Goal: Information Seeking & Learning: Learn about a topic

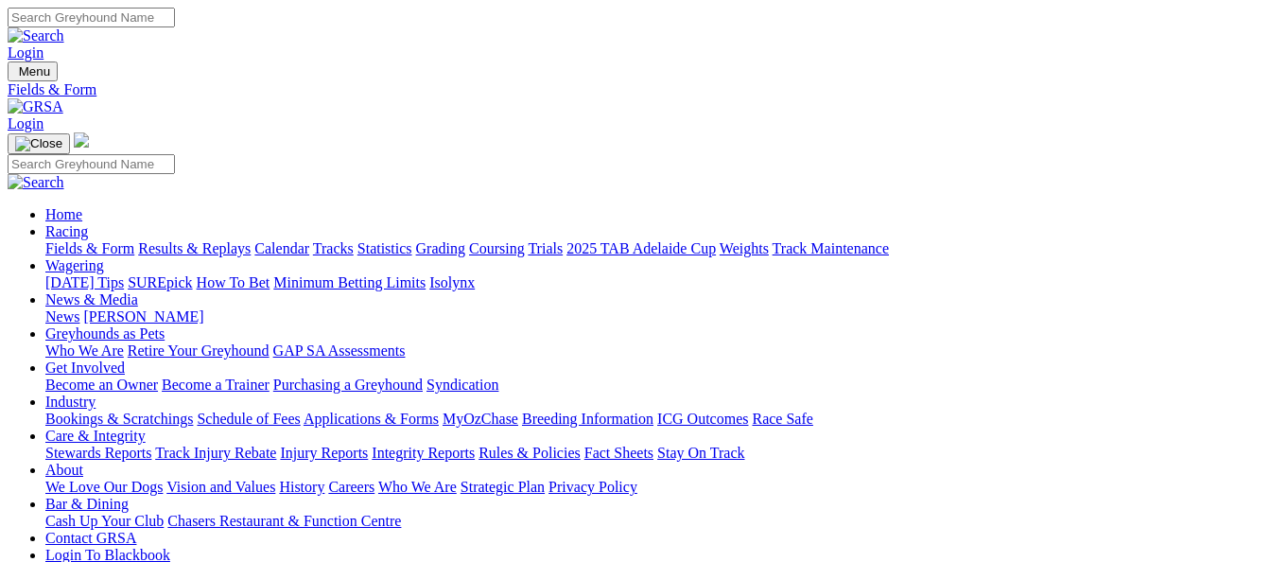
click at [208, 240] on link "Results & Replays" at bounding box center [194, 248] width 112 height 16
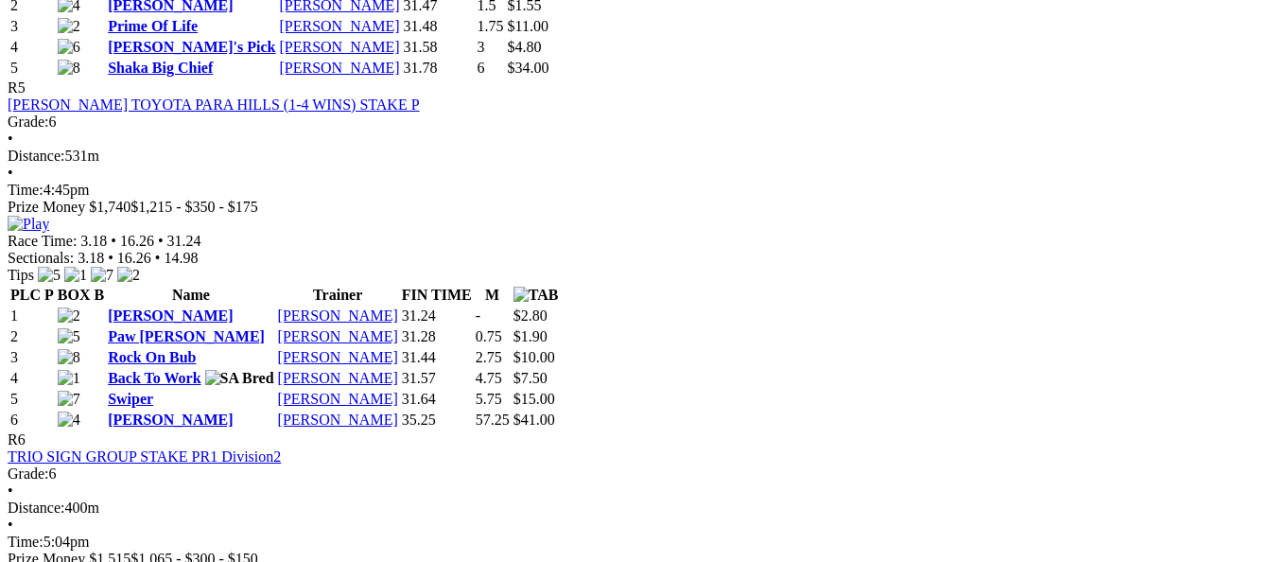
scroll to position [2269, 0]
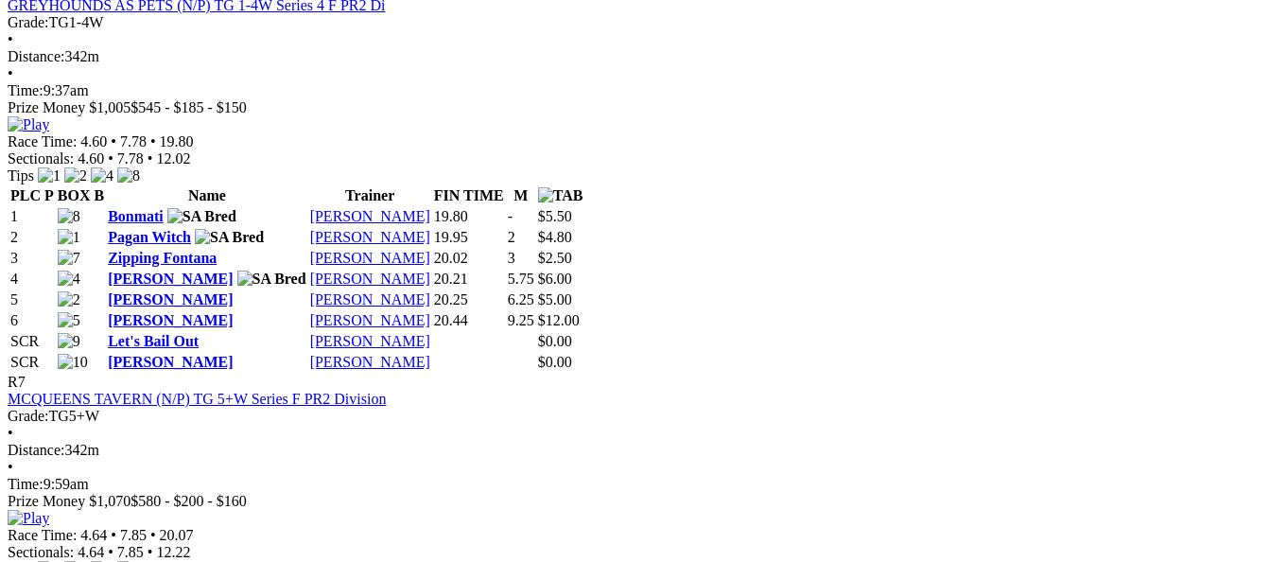
scroll to position [2930, 0]
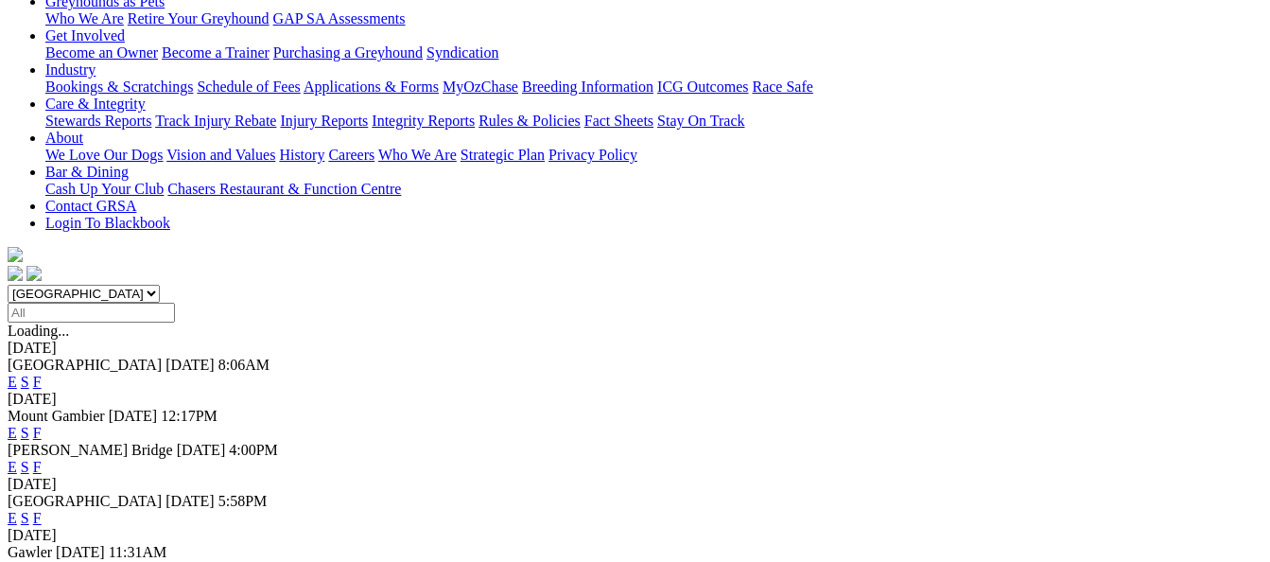
scroll to position [284, 0]
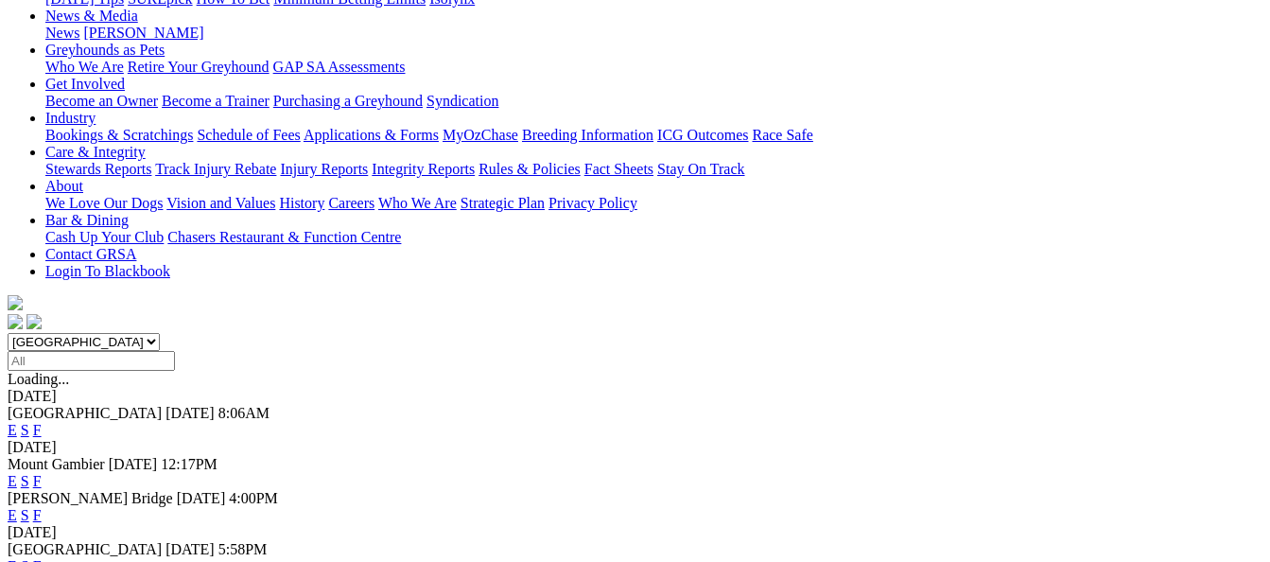
click at [42, 507] on link "F" at bounding box center [37, 515] width 9 height 16
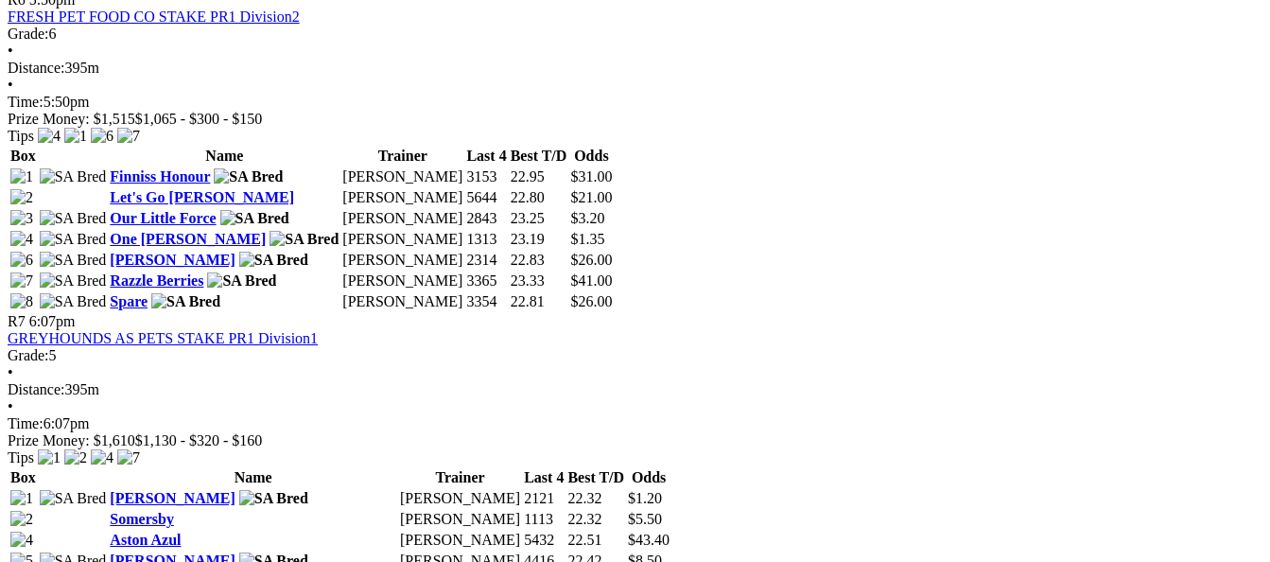
scroll to position [2741, 0]
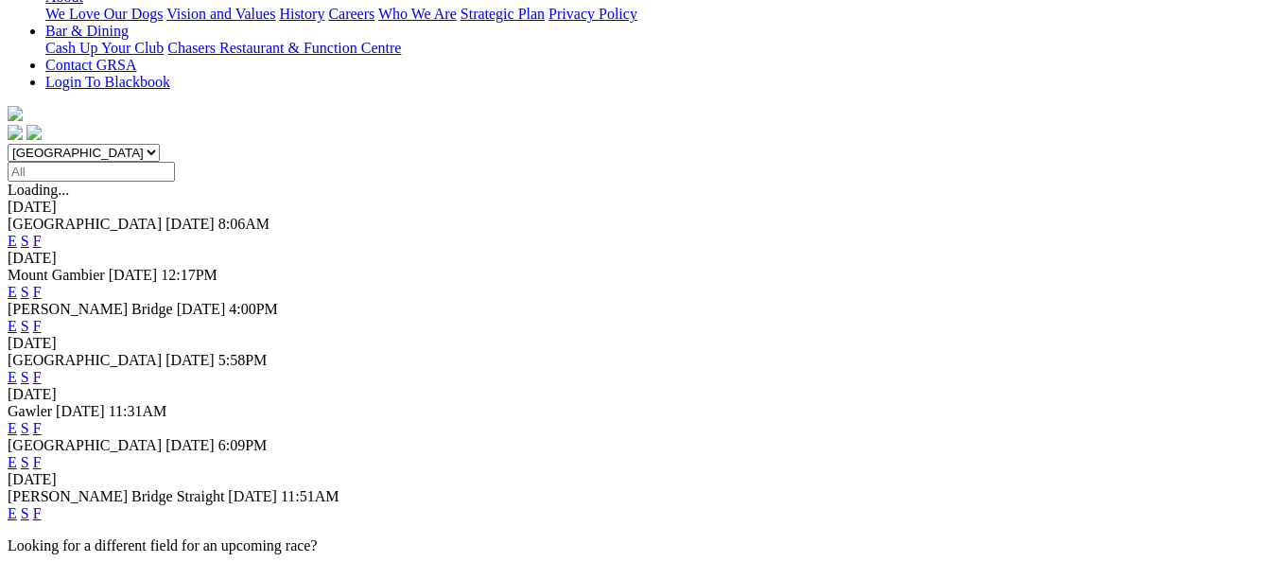
scroll to position [567, 0]
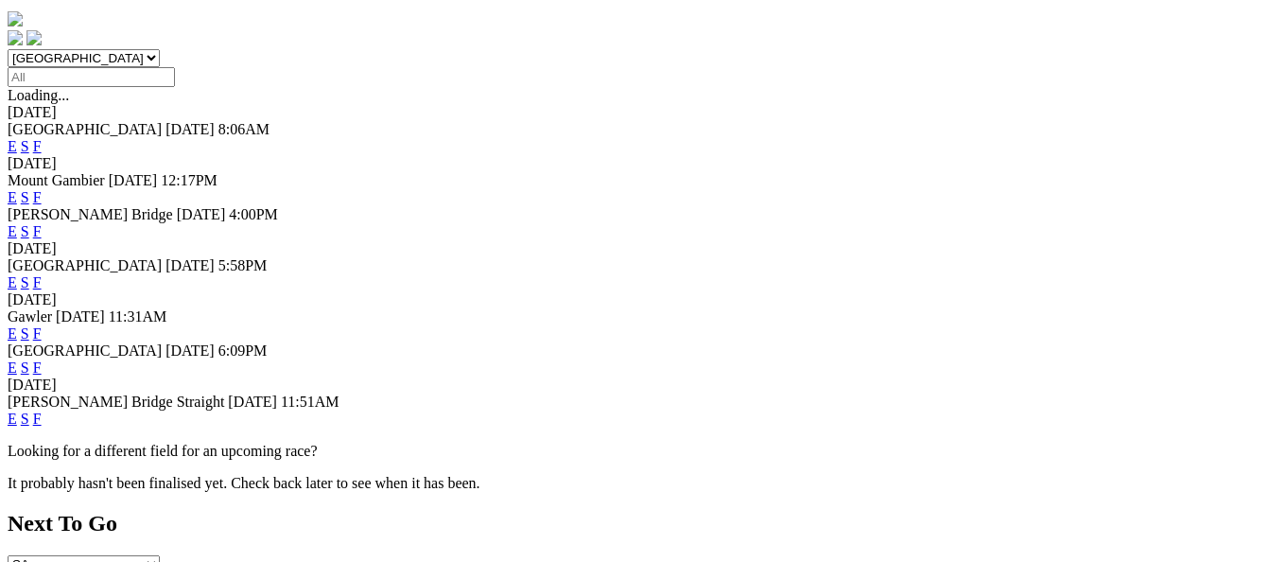
click at [42, 325] on link "F" at bounding box center [37, 333] width 9 height 16
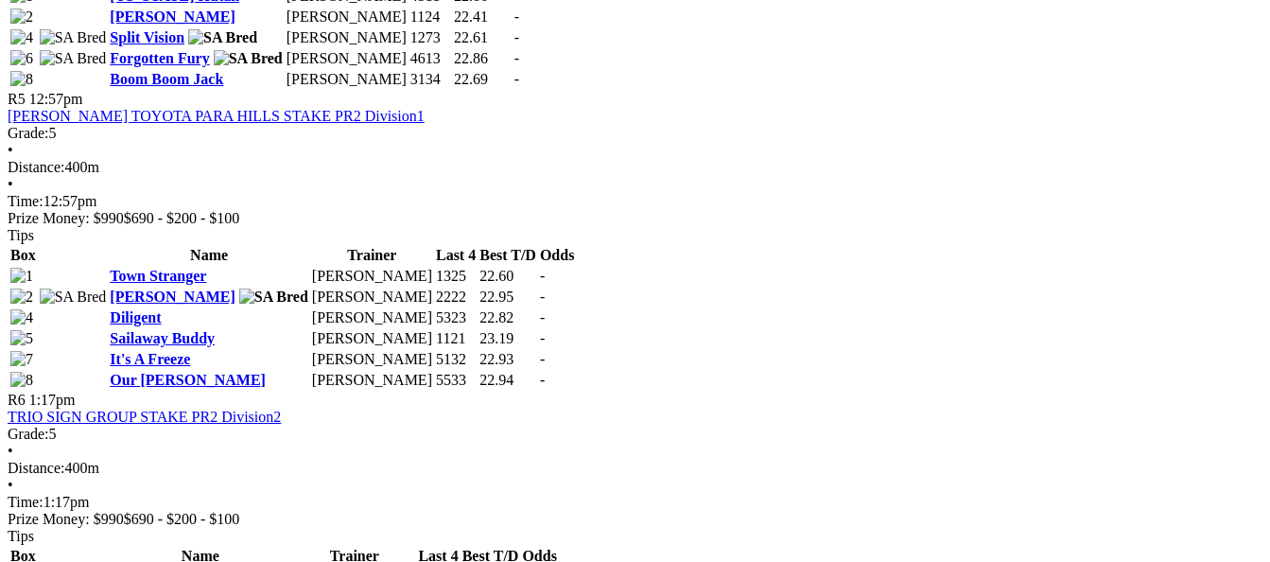
scroll to position [1985, 0]
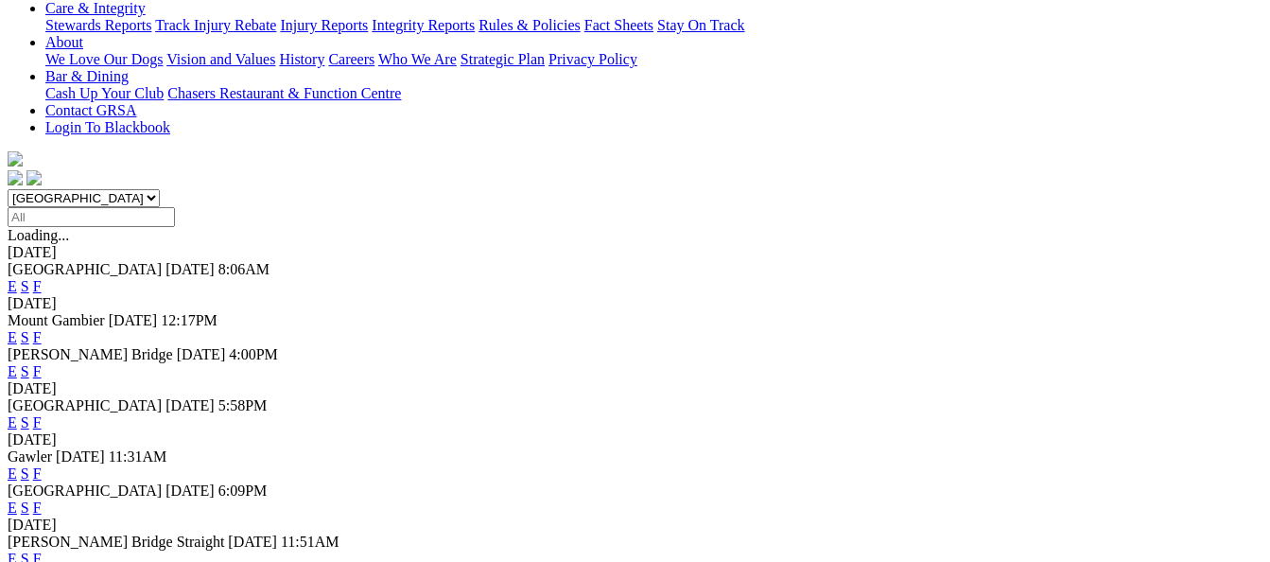
scroll to position [473, 0]
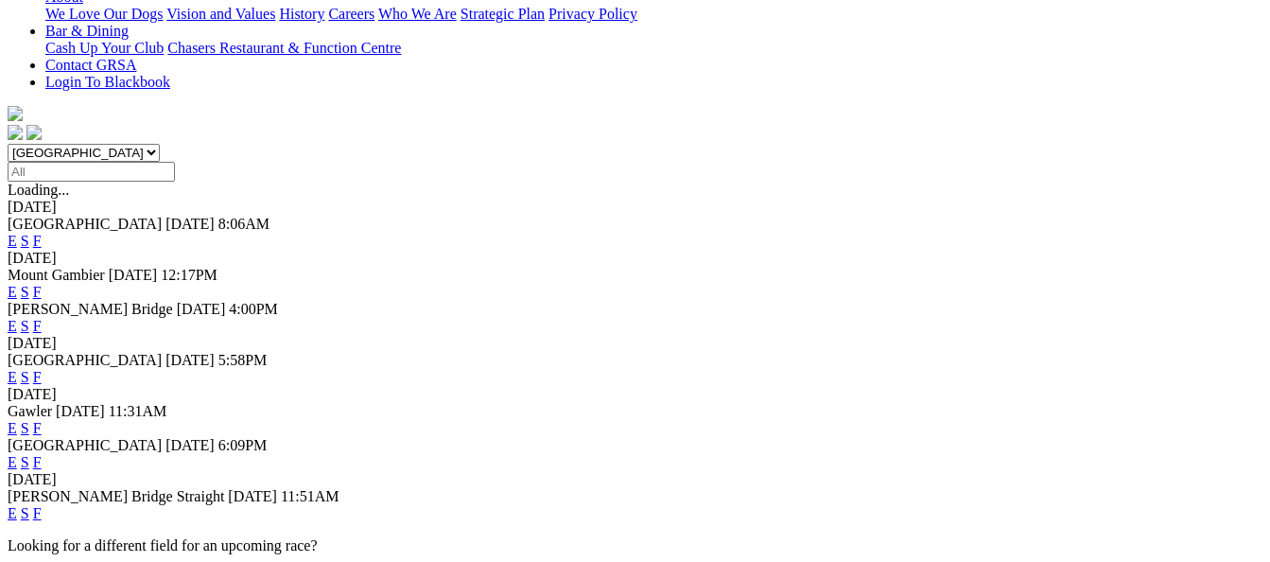
click at [42, 454] on link "F" at bounding box center [37, 462] width 9 height 16
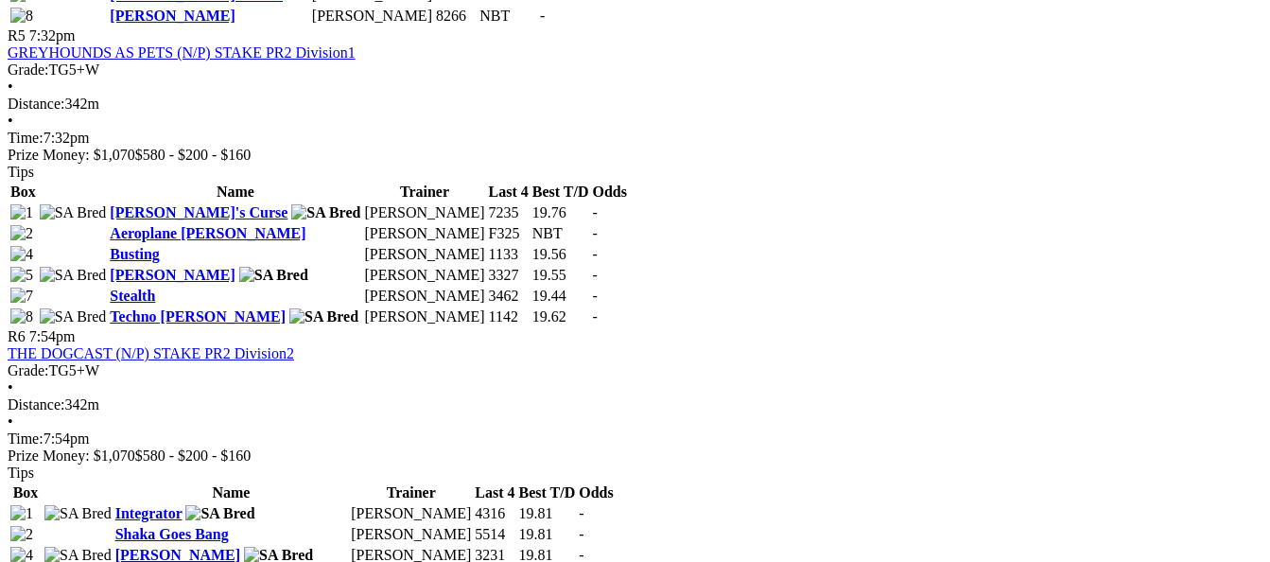
scroll to position [2080, 0]
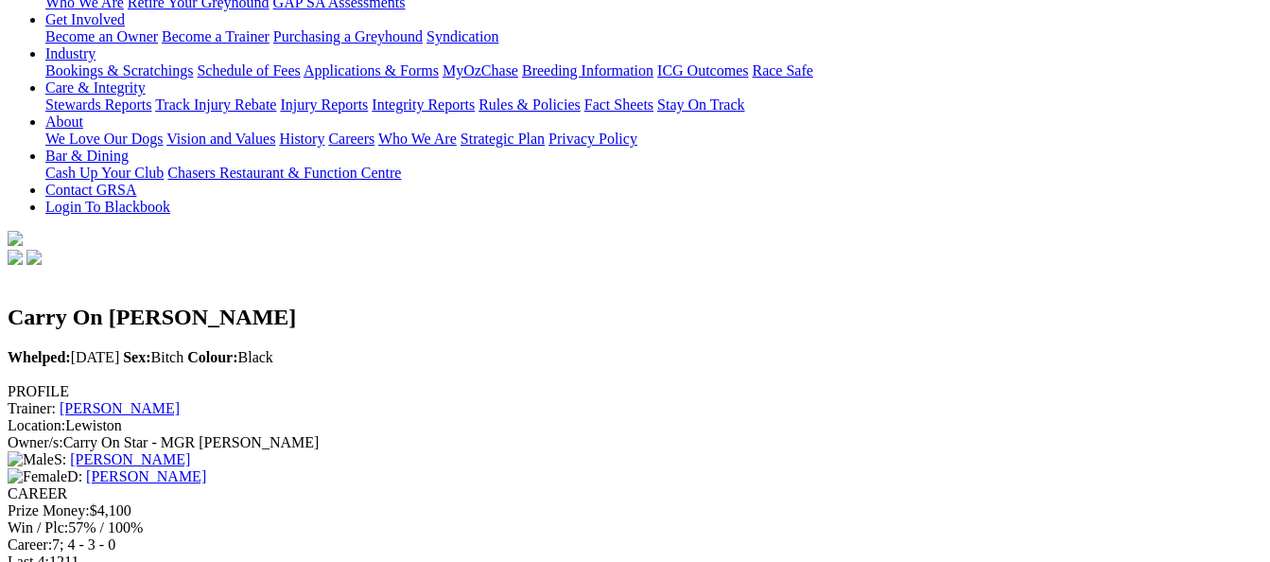
scroll to position [378, 0]
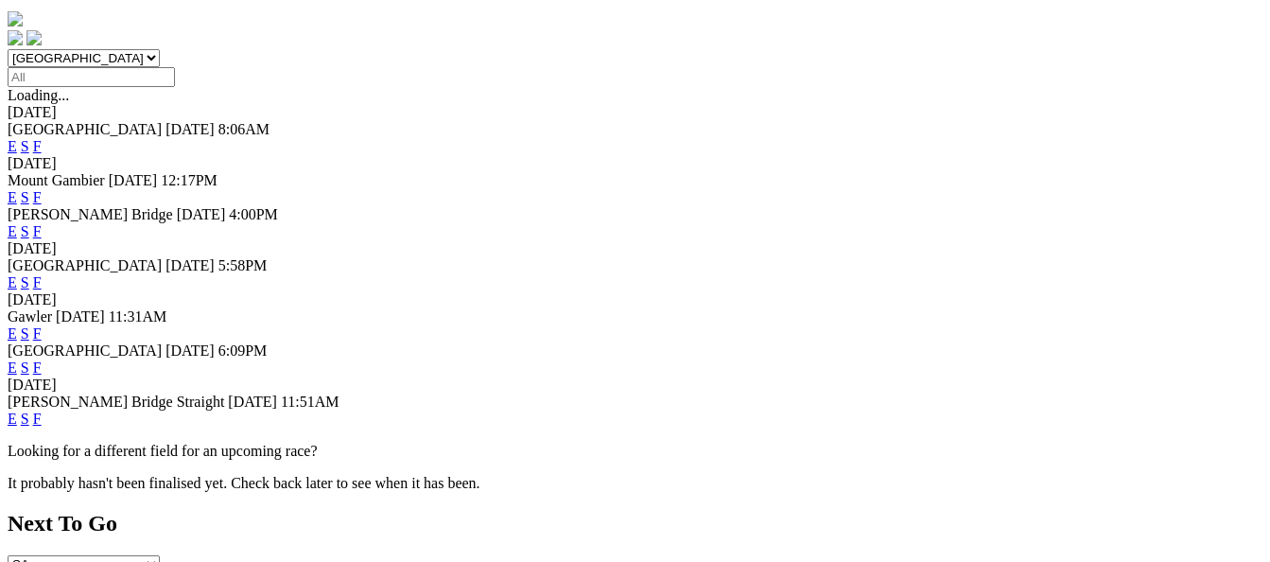
scroll to position [662, 0]
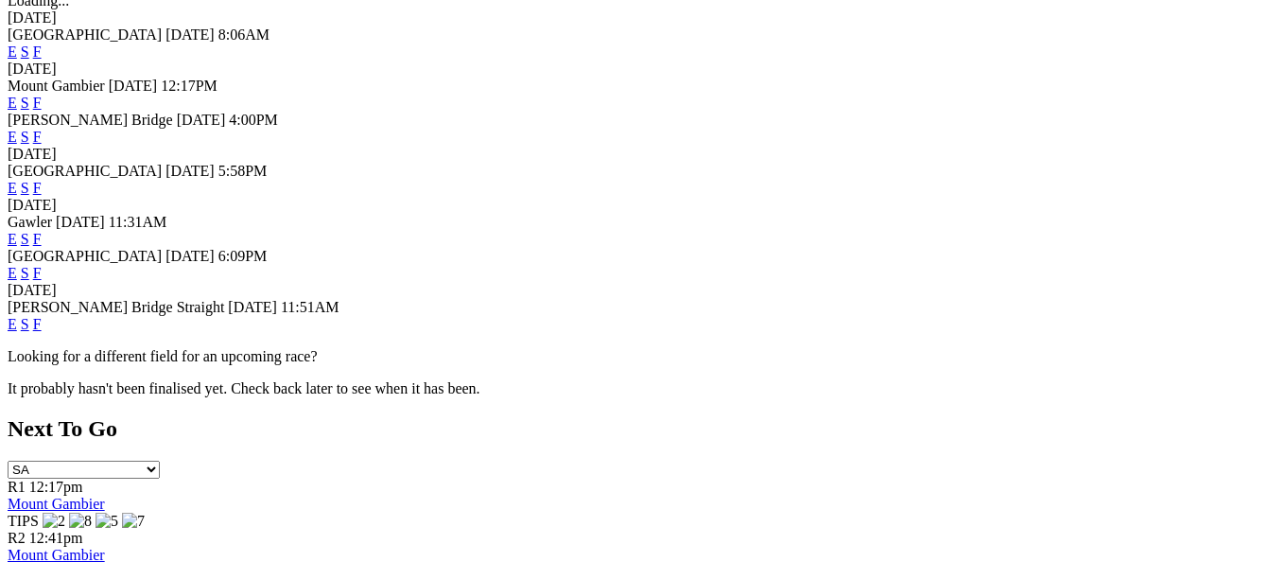
click at [42, 316] on link "F" at bounding box center [37, 324] width 9 height 16
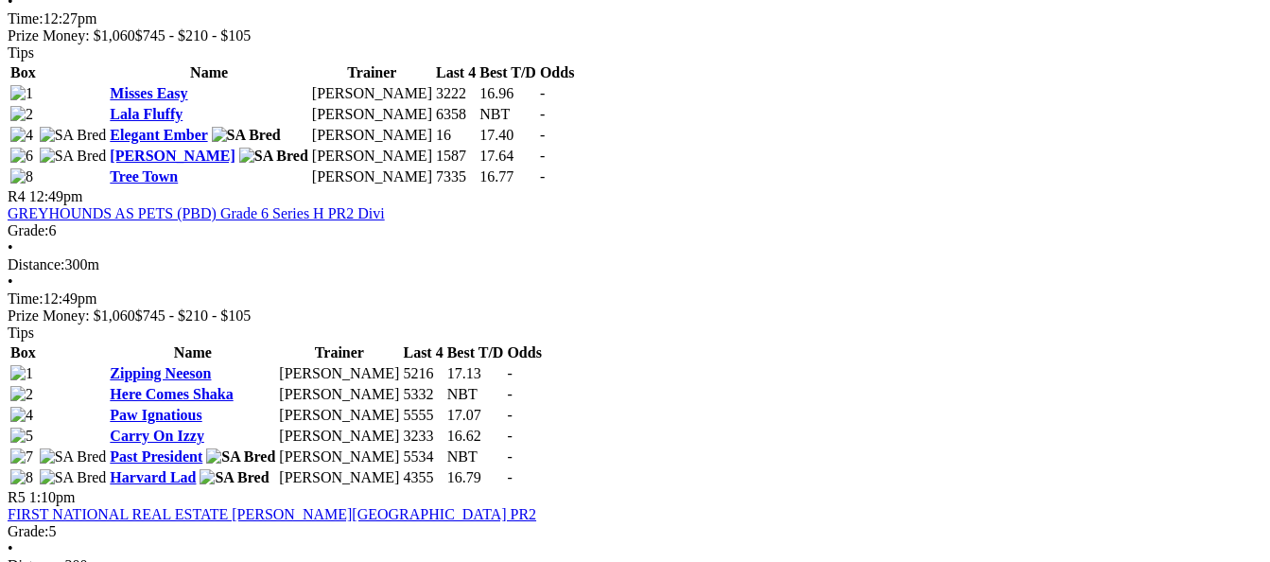
scroll to position [1702, 0]
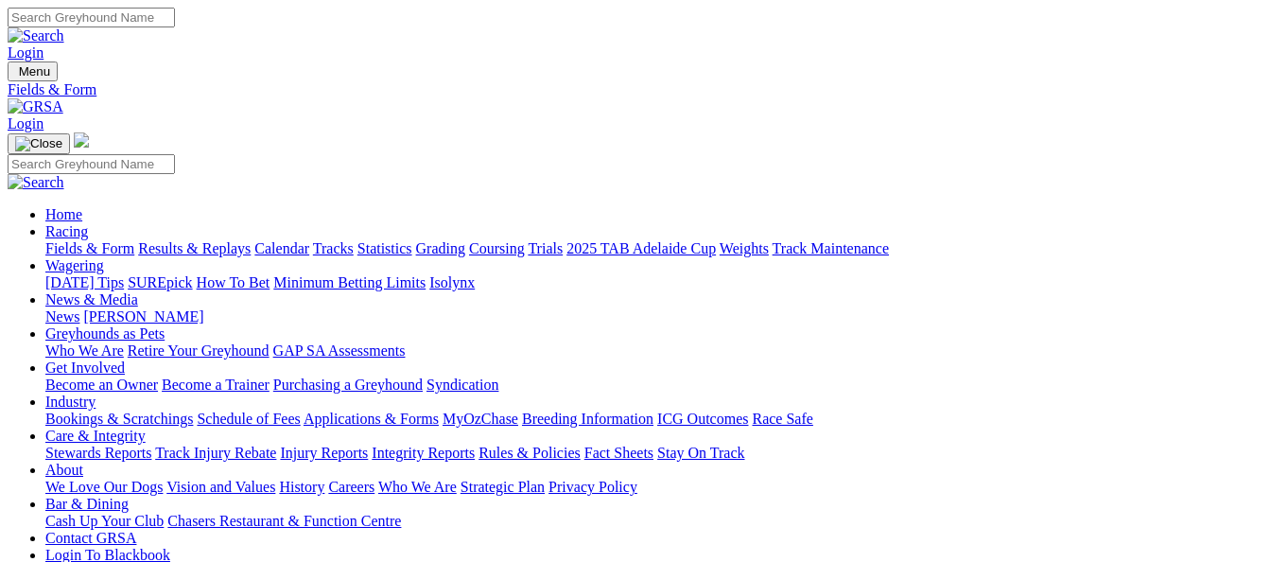
click at [203, 308] on link "[PERSON_NAME]" at bounding box center [143, 316] width 120 height 16
